Goal: Task Accomplishment & Management: Use online tool/utility

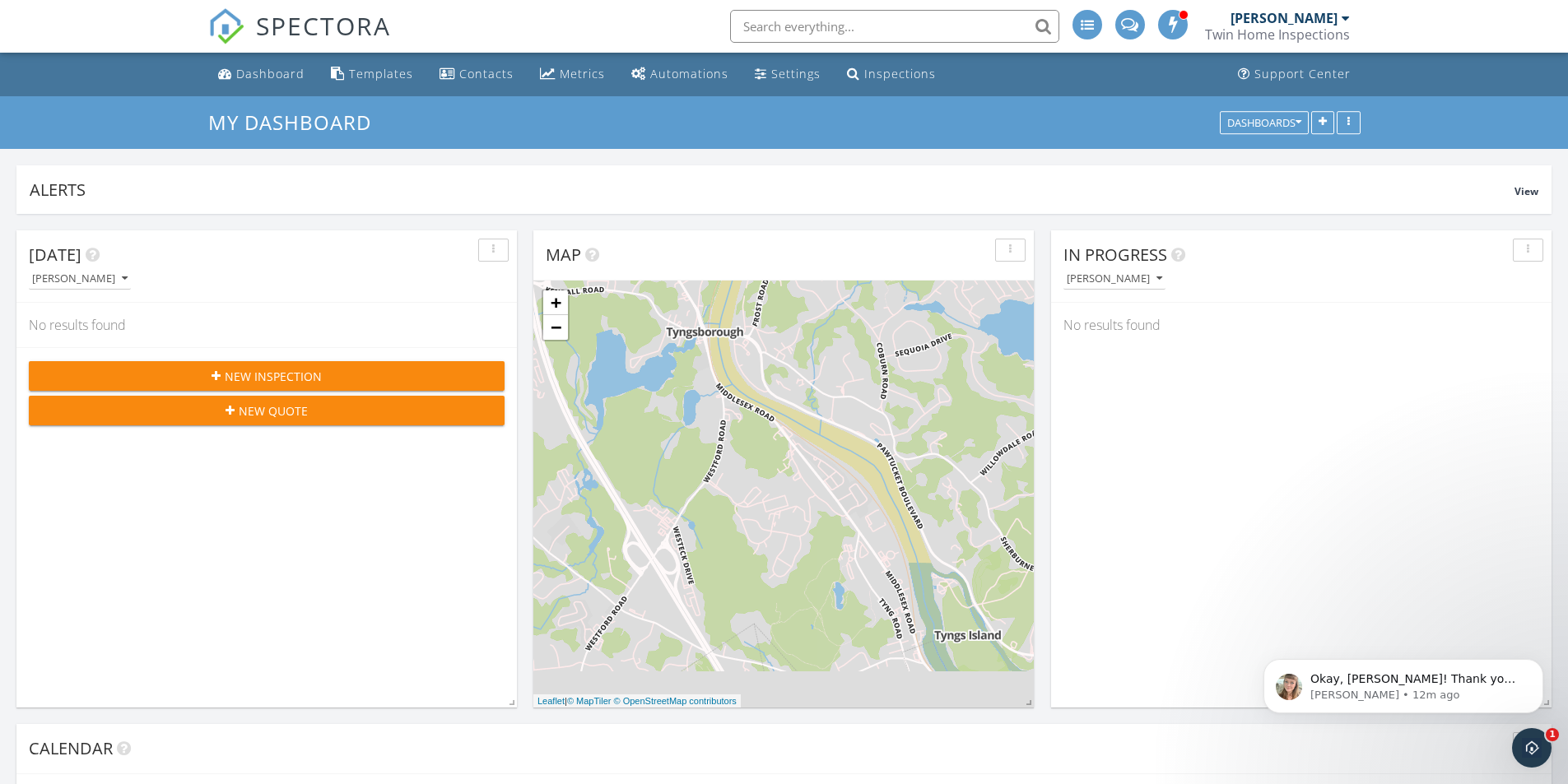
scroll to position [2263, 1593]
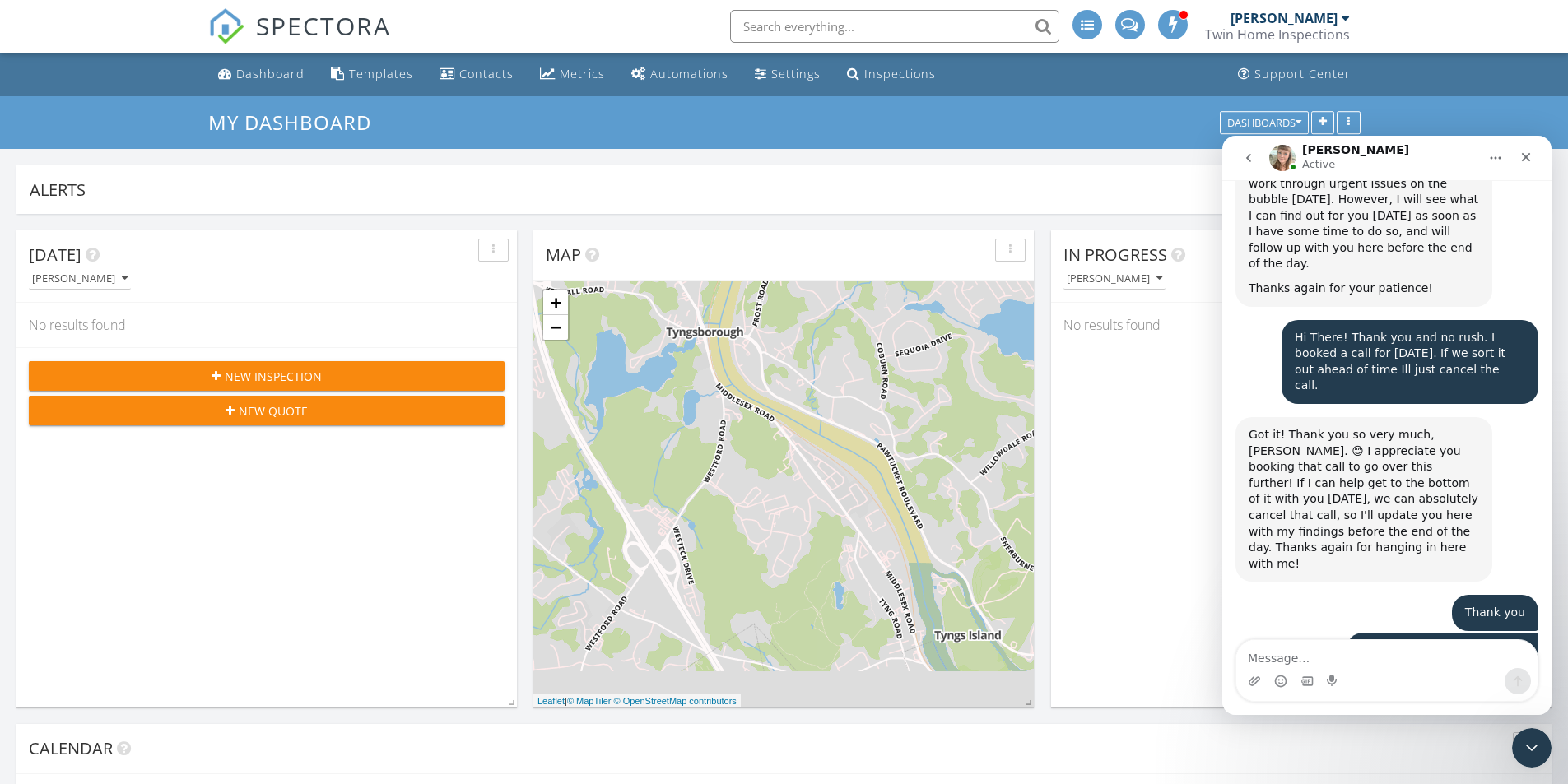
scroll to position [5707, 0]
type textarea "Great info!"
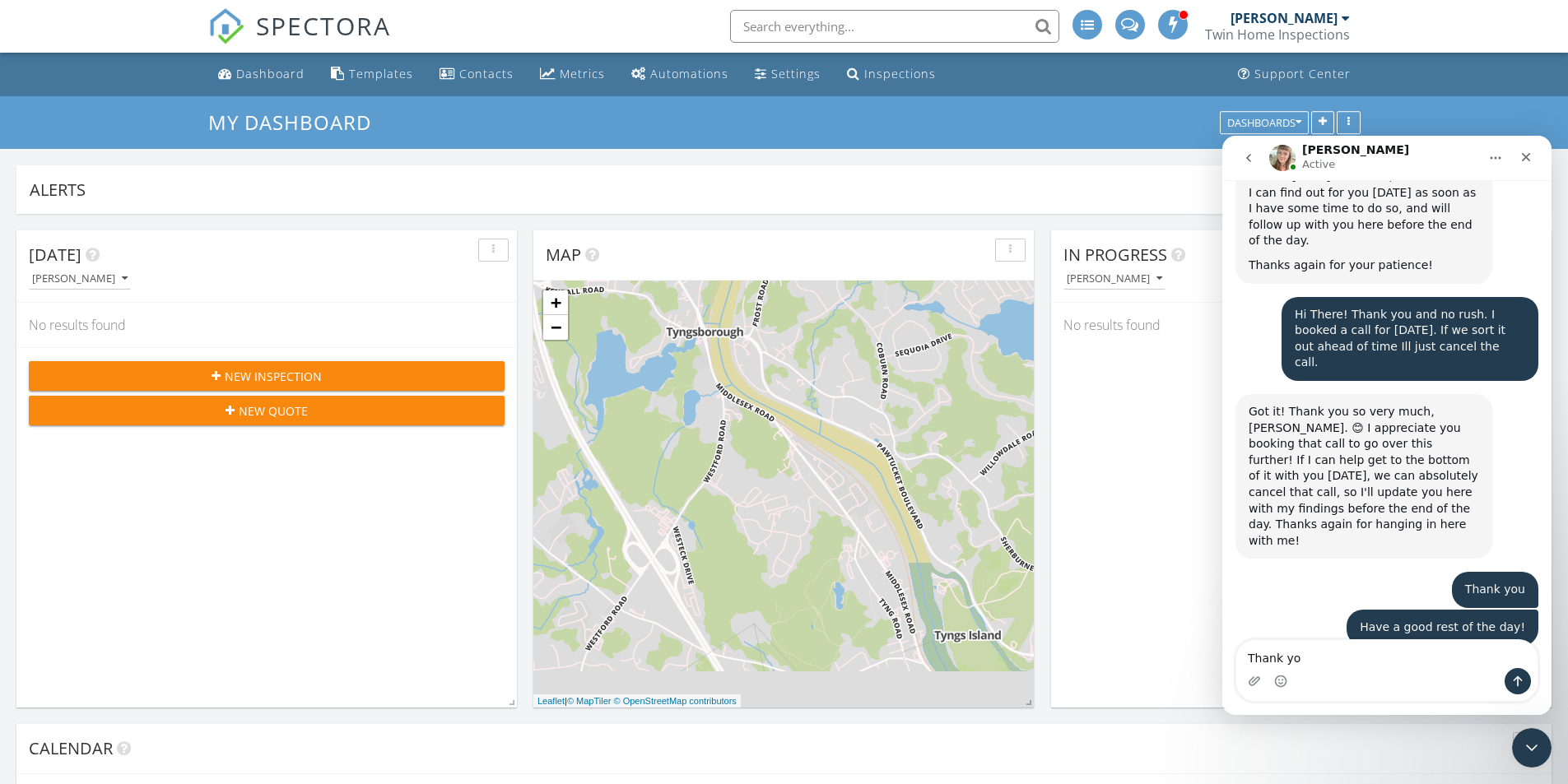
type textarea "Thank you"
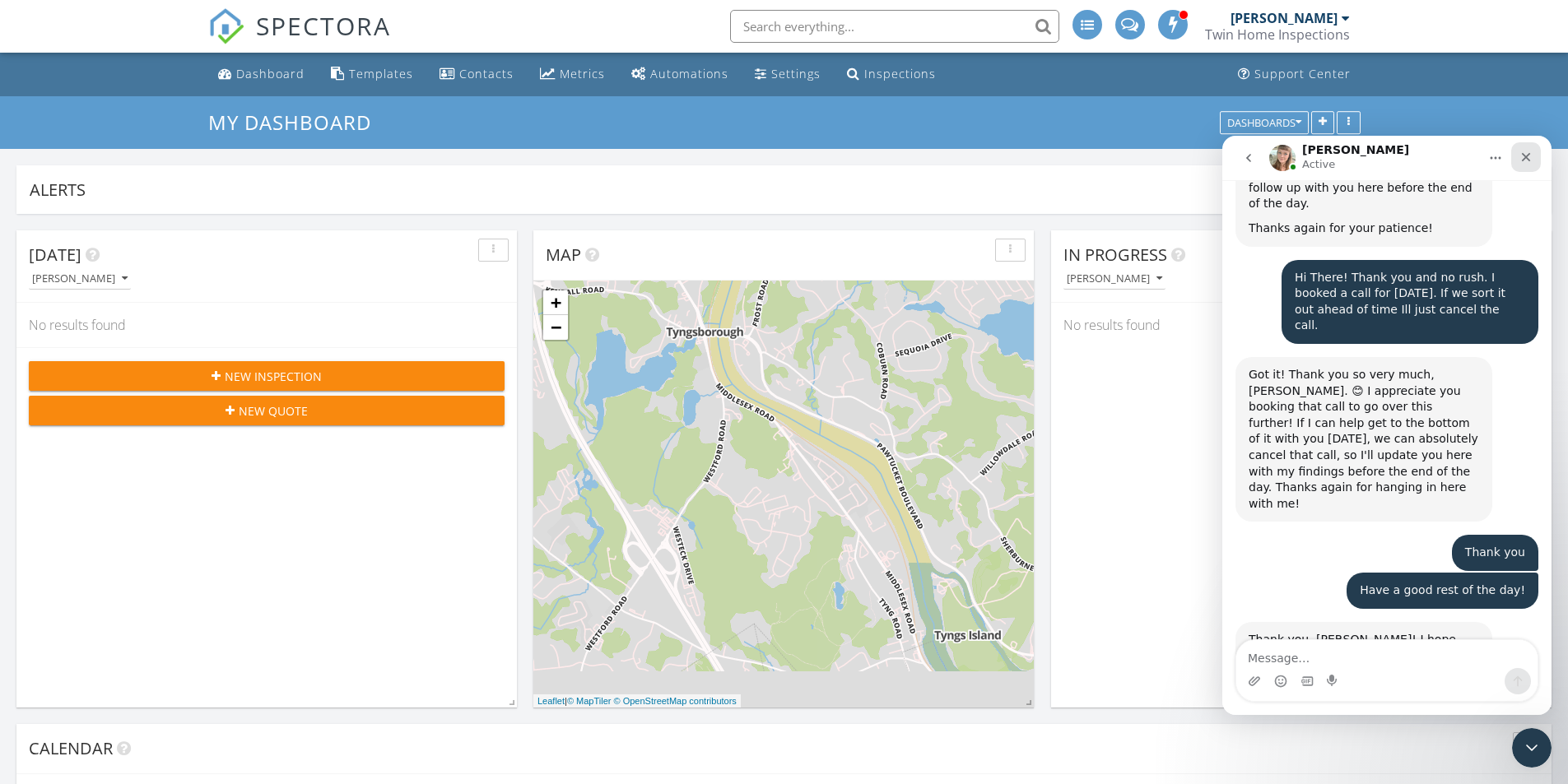
click at [1526, 153] on icon "Close" at bounding box center [1526, 157] width 14 height 14
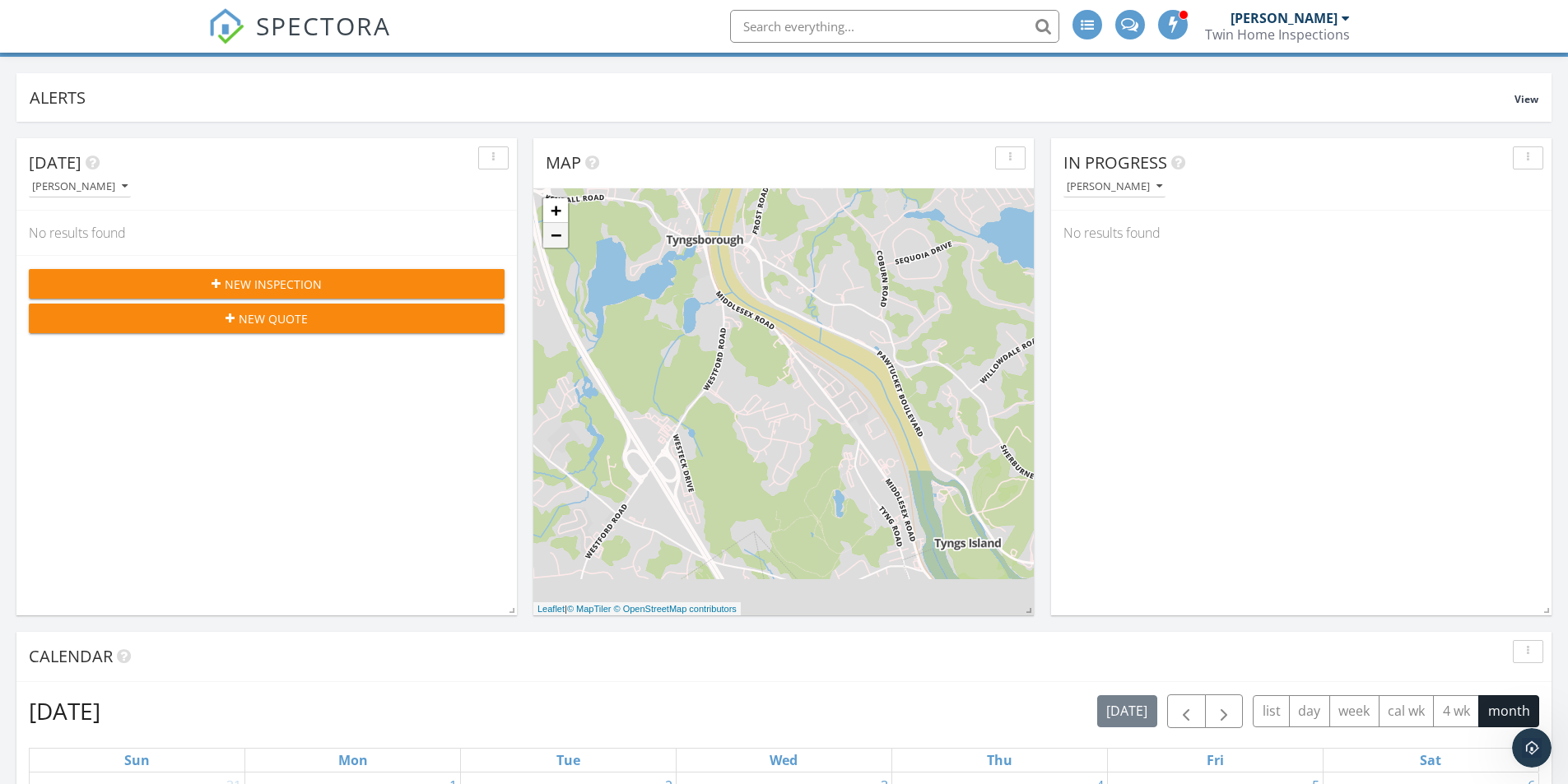
scroll to position [0, 0]
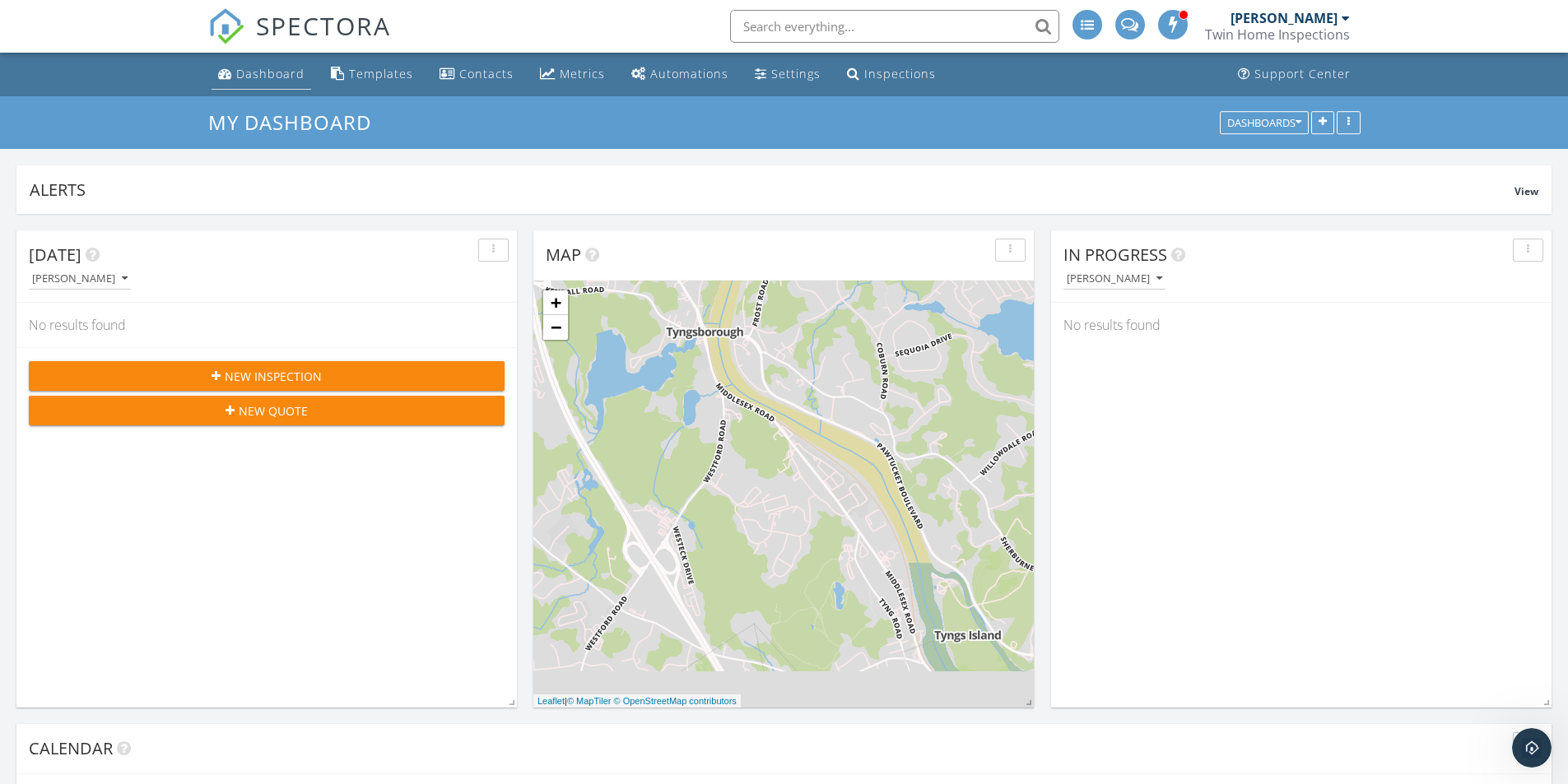
click at [255, 79] on div "Dashboard" at bounding box center [271, 73] width 69 height 15
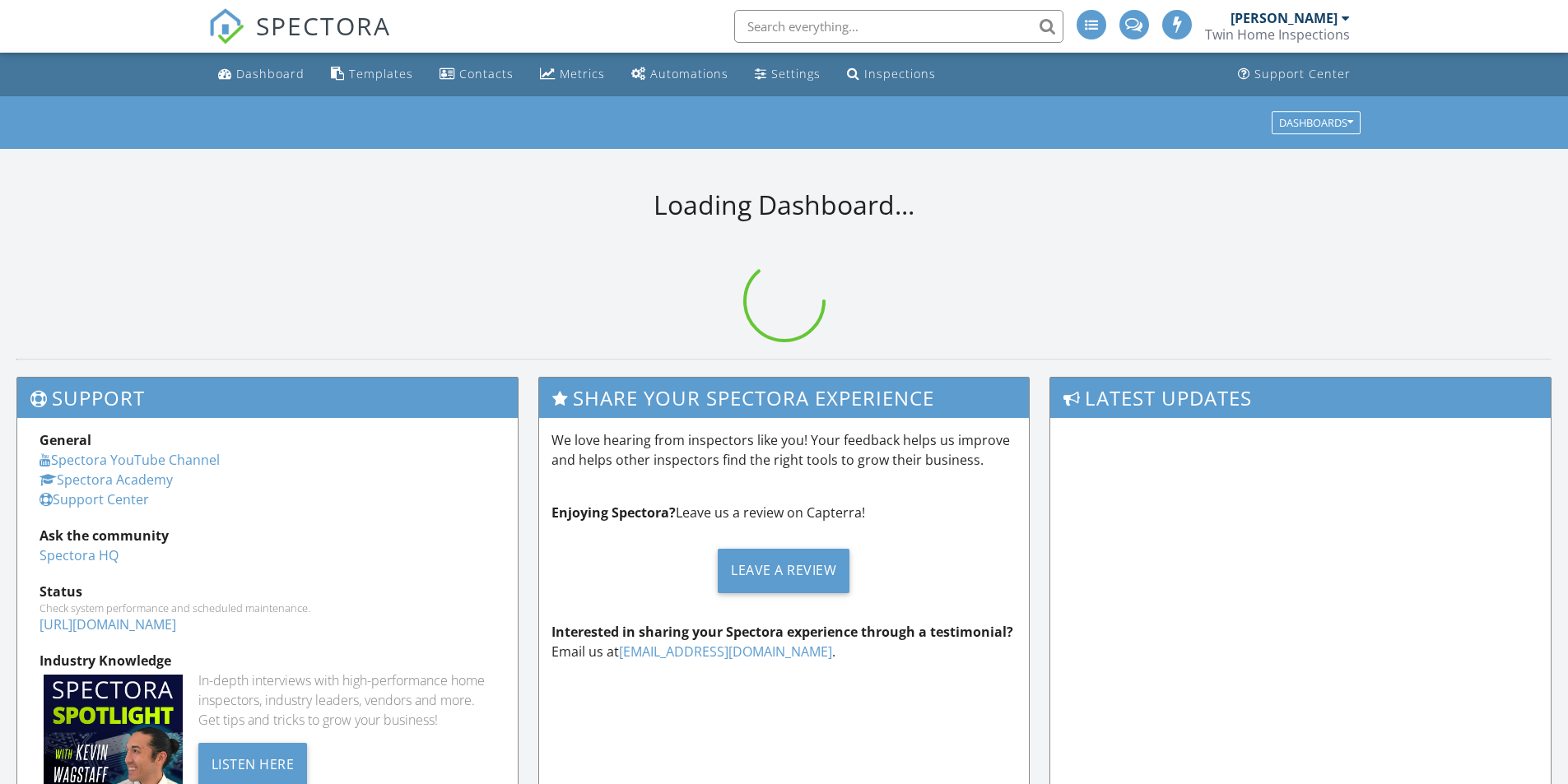
click at [676, 78] on div "Automations" at bounding box center [689, 73] width 79 height 15
